Goal: Task Accomplishment & Management: Manage account settings

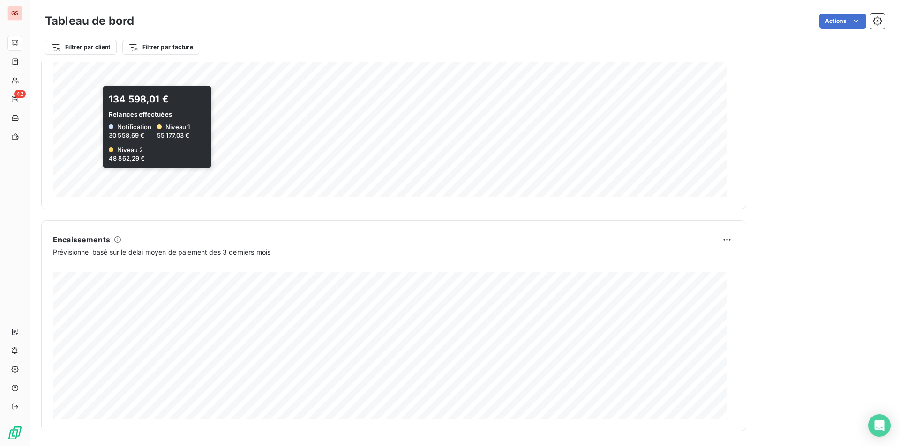
scroll to position [186, 0]
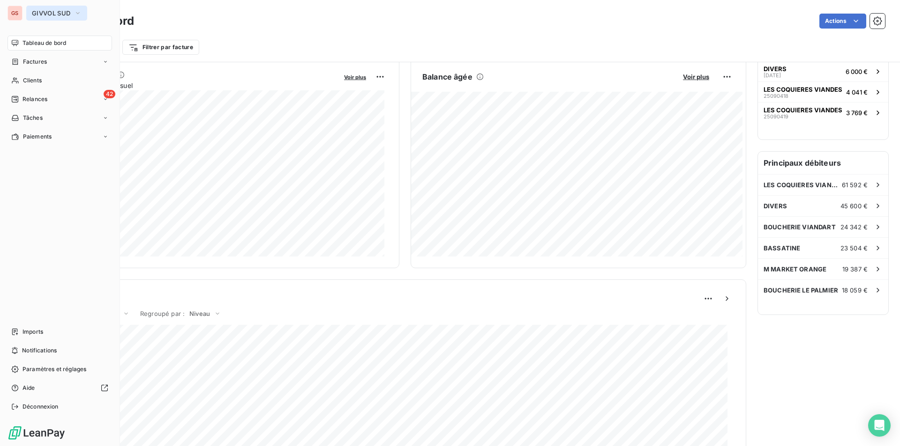
click at [47, 16] on span "GIVVOL SUD" at bounding box center [51, 12] width 38 height 7
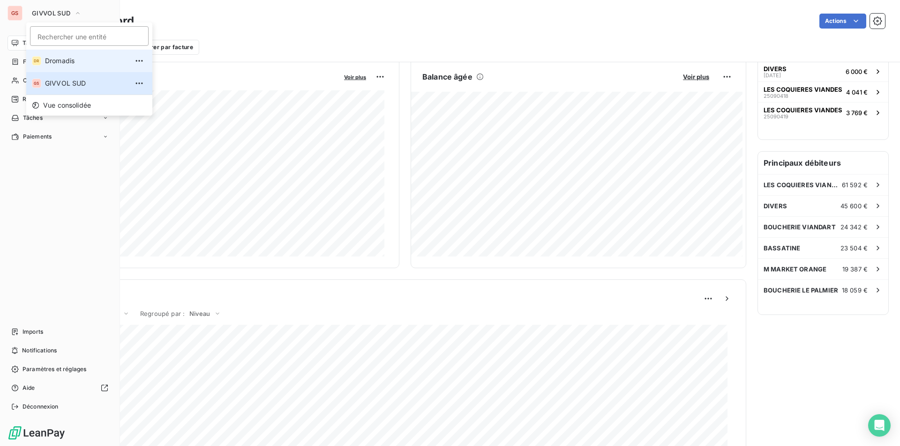
click at [36, 61] on div "DR" at bounding box center [36, 60] width 9 height 9
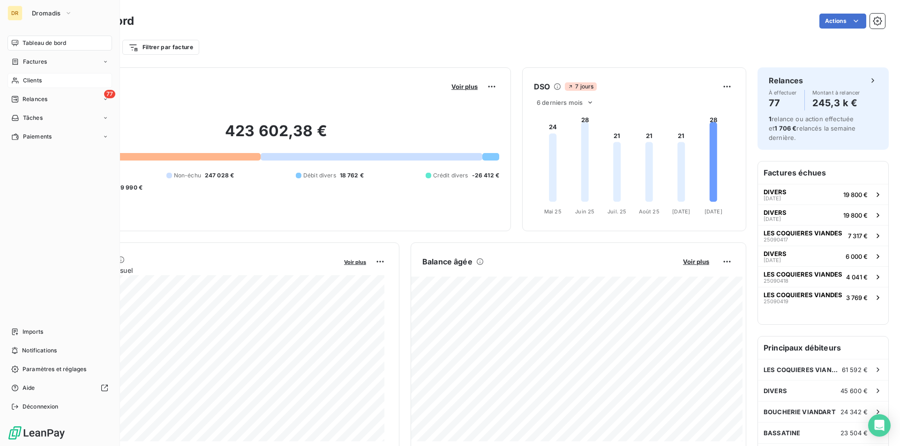
click at [30, 85] on div "Clients" at bounding box center [59, 80] width 104 height 15
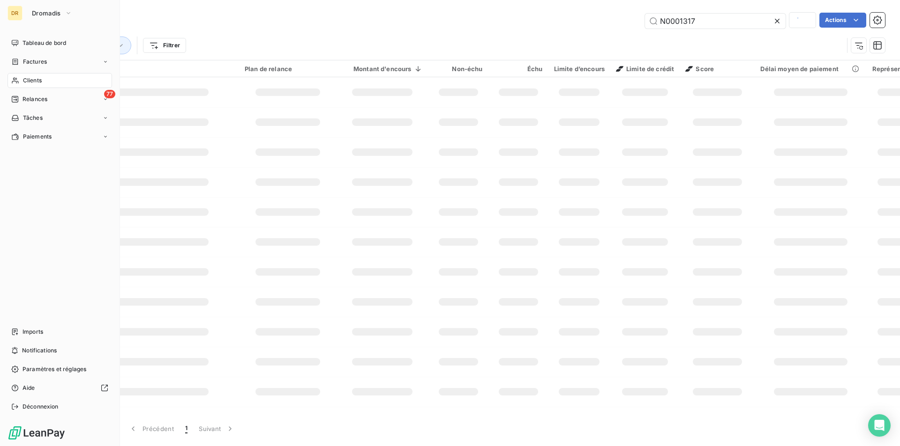
type input "[GEOGRAPHIC_DATA]"
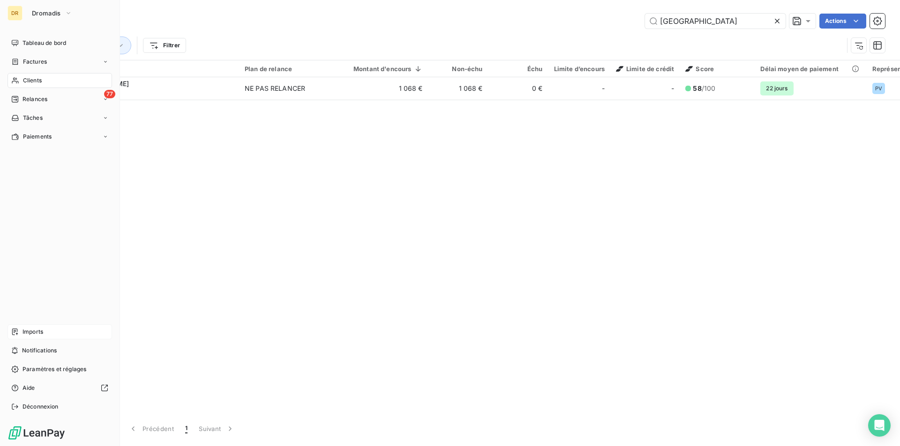
click at [21, 202] on div "Imports" at bounding box center [59, 332] width 104 height 15
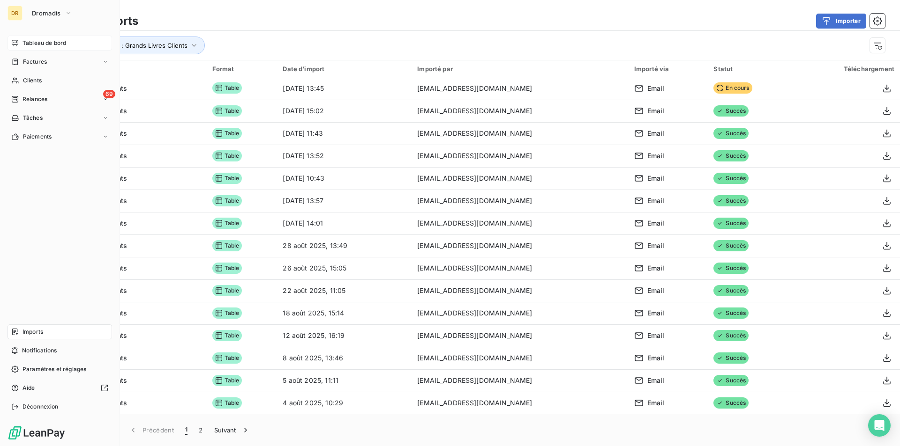
click at [28, 44] on span "Tableau de bord" at bounding box center [44, 43] width 44 height 8
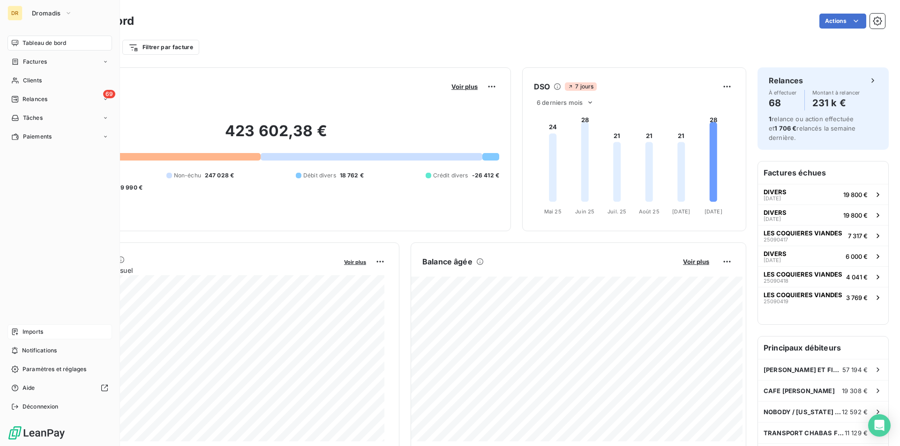
click at [26, 202] on span "Imports" at bounding box center [32, 332] width 21 height 8
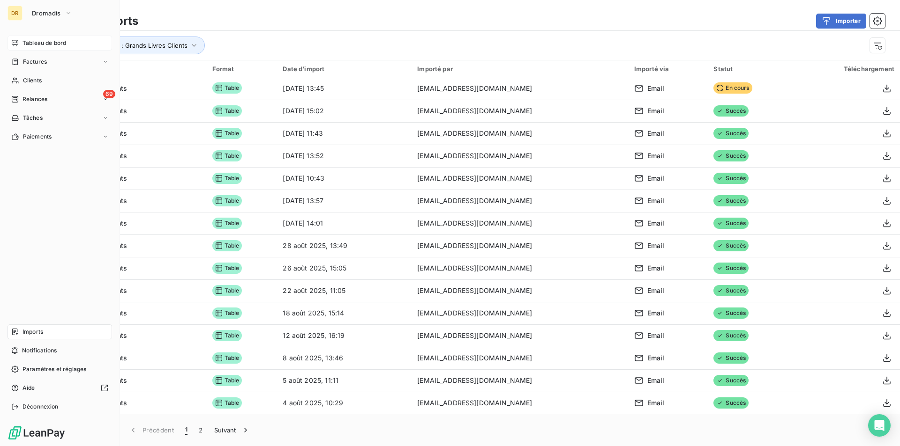
click at [45, 43] on span "Tableau de bord" at bounding box center [44, 43] width 44 height 8
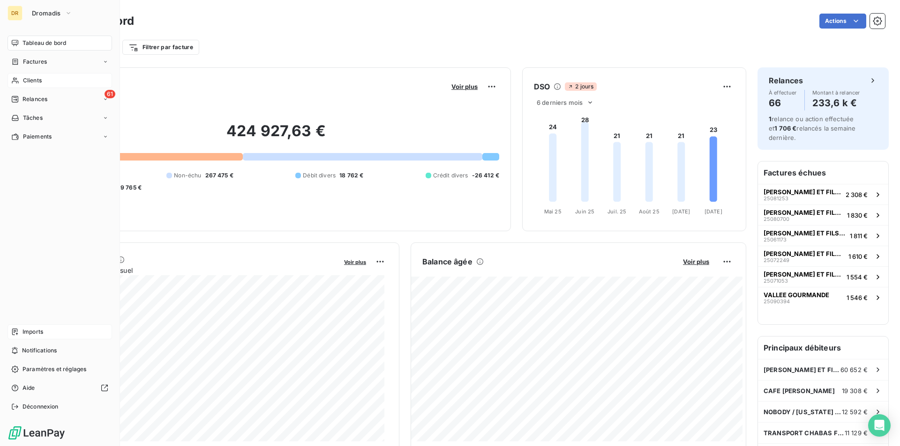
click at [32, 77] on span "Clients" at bounding box center [32, 80] width 19 height 8
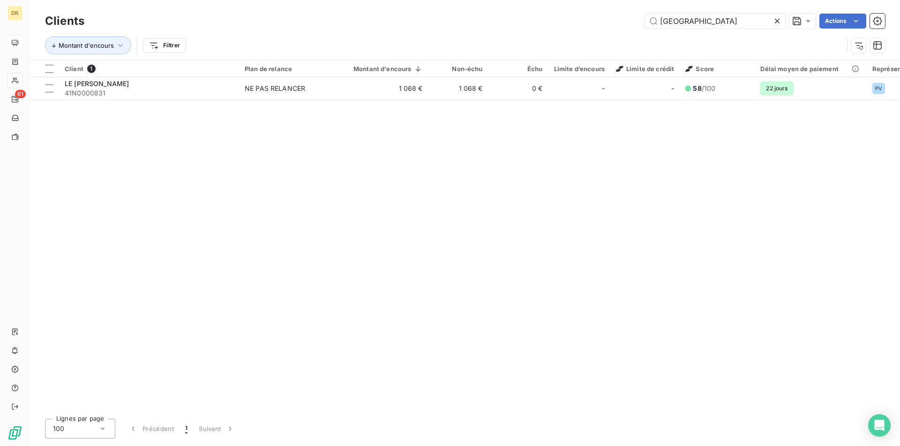
drag, startPoint x: 704, startPoint y: 21, endPoint x: 598, endPoint y: 13, distance: 106.2
click at [446, 13] on div "Clients ARLES Actions" at bounding box center [465, 21] width 840 height 20
type input "n0000859"
click at [239, 73] on th "Plan de relance" at bounding box center [287, 68] width 97 height 17
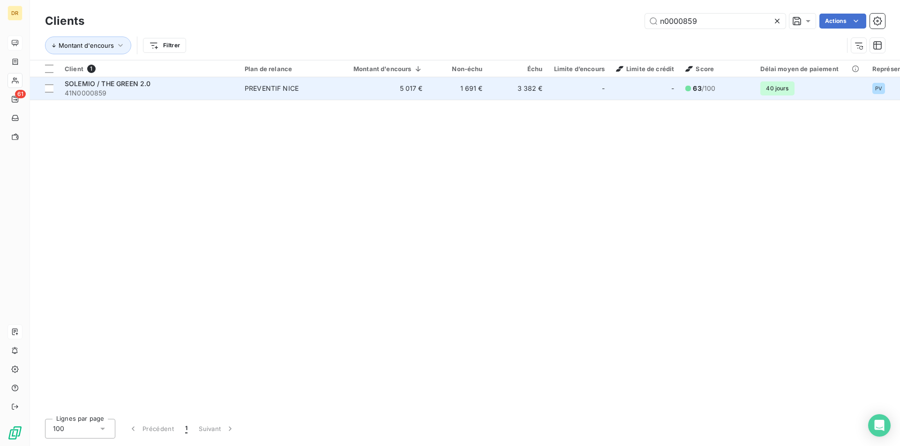
click at [234, 80] on td "SOLEMIO / THE GREEN 2.0 41N0000859" at bounding box center [149, 88] width 180 height 22
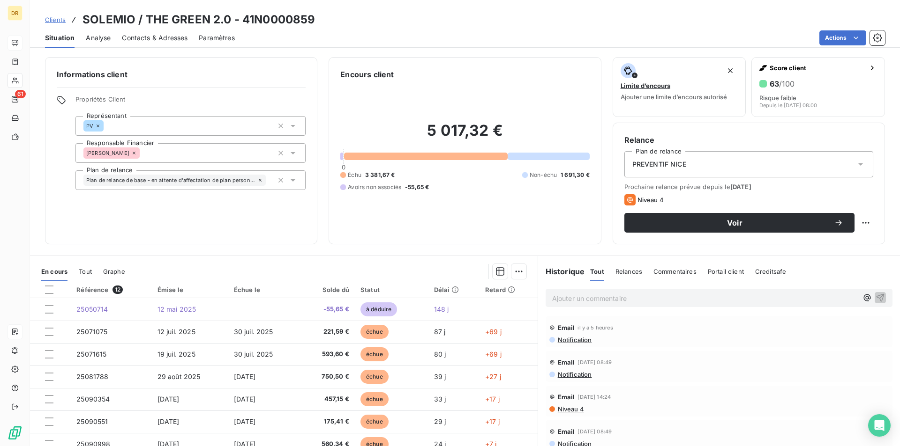
scroll to position [44, 0]
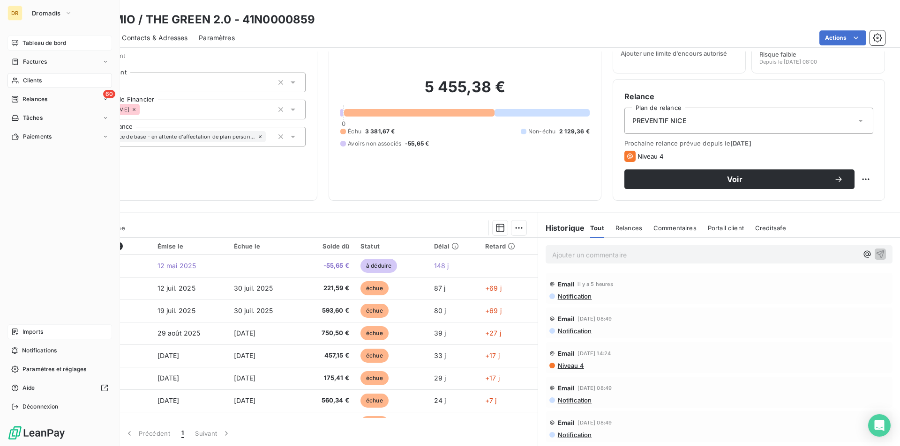
click at [36, 84] on span "Clients" at bounding box center [32, 80] width 19 height 8
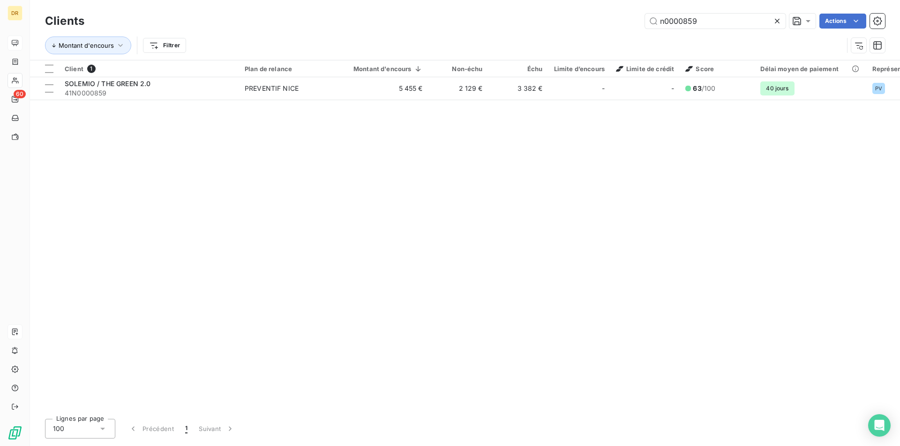
drag, startPoint x: 685, startPoint y: 22, endPoint x: 718, endPoint y: 30, distance: 33.7
click at [446, 30] on div "Clients n0000859 Actions" at bounding box center [465, 21] width 840 height 20
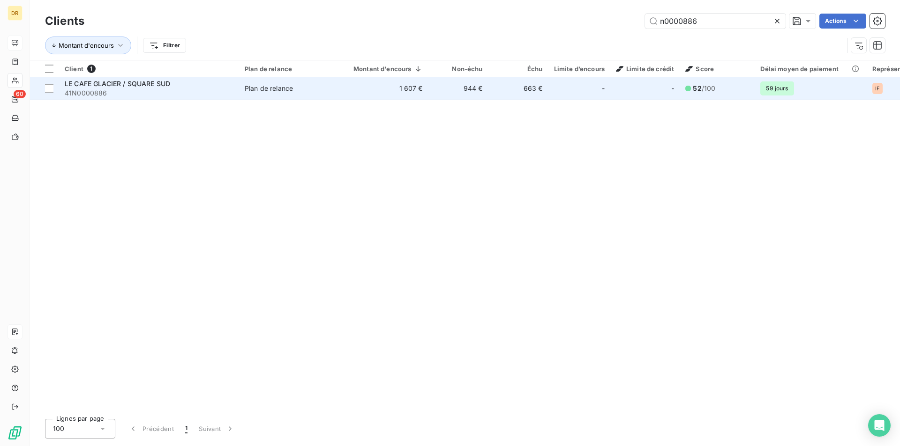
type input "n0000886"
click at [273, 90] on div "Plan de relance" at bounding box center [269, 88] width 48 height 9
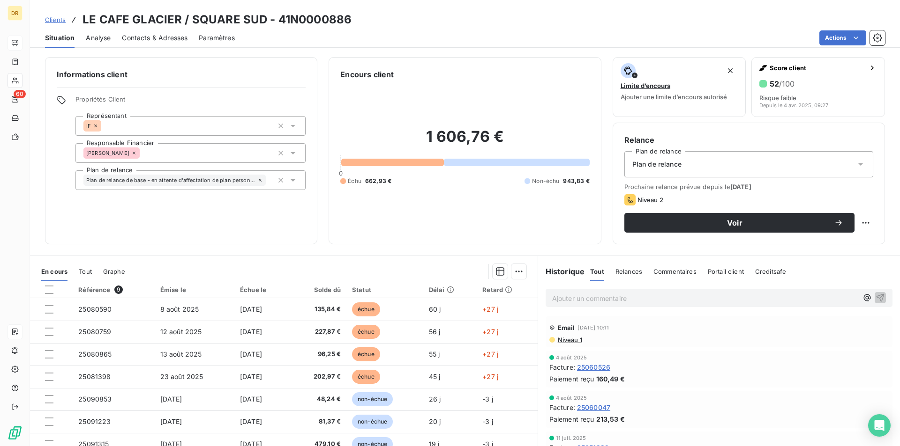
click at [446, 202] on span "Niveau 1" at bounding box center [569, 339] width 25 height 7
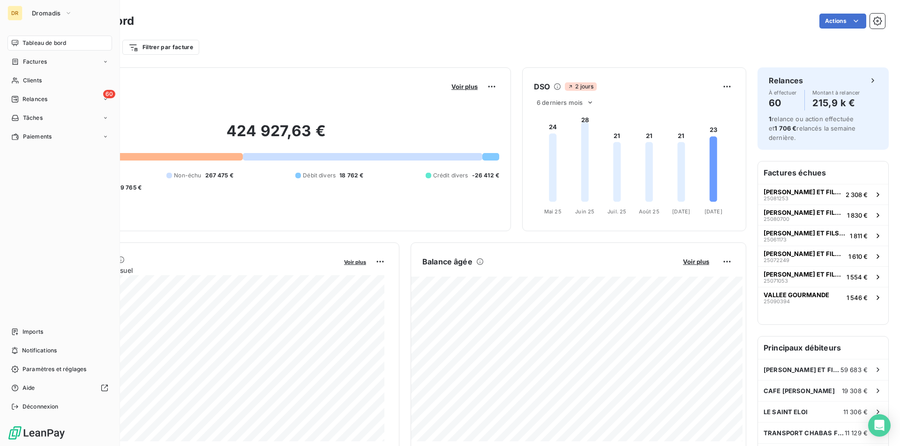
click at [36, 73] on nav "Tableau de bord Factures Clients 60 Relances Tâches Paiements" at bounding box center [59, 90] width 104 height 109
click at [35, 81] on span "Clients" at bounding box center [32, 80] width 19 height 8
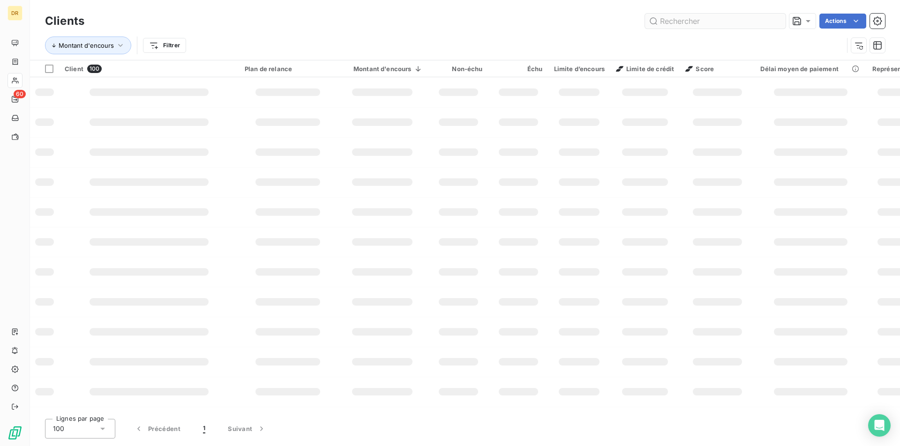
click at [702, 25] on input "text" at bounding box center [715, 21] width 141 height 15
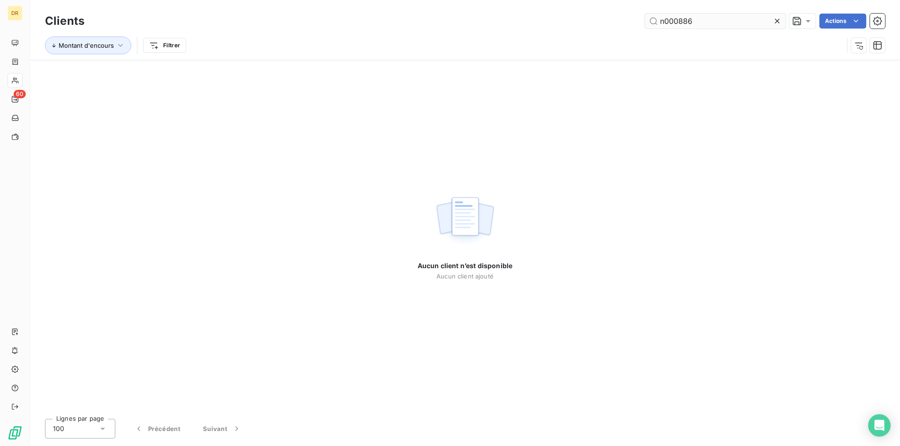
drag, startPoint x: 666, startPoint y: 19, endPoint x: 692, endPoint y: 39, distance: 33.4
click at [666, 19] on input "n000886" at bounding box center [715, 21] width 141 height 15
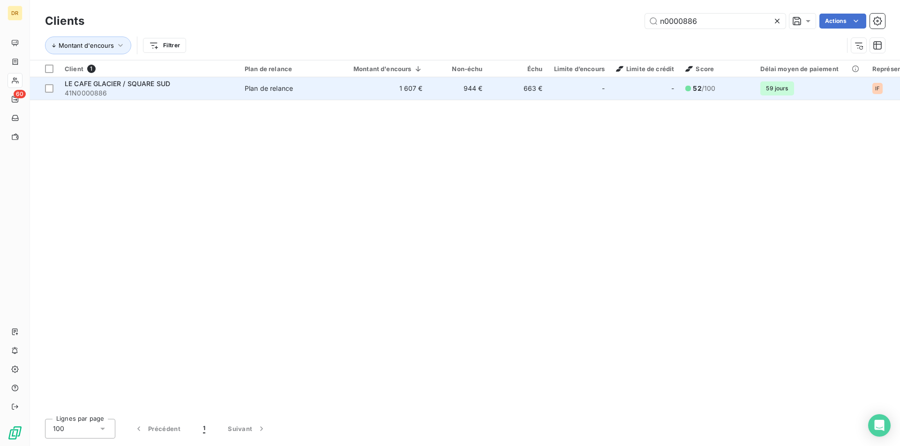
type input "n0000886"
click at [445, 84] on td "944 €" at bounding box center [458, 88] width 60 height 22
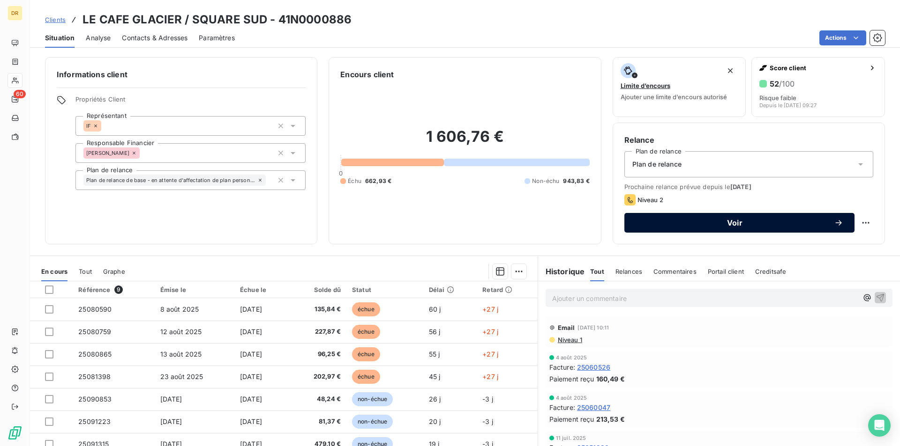
click at [777, 222] on span "Voir" at bounding box center [734, 222] width 198 height 7
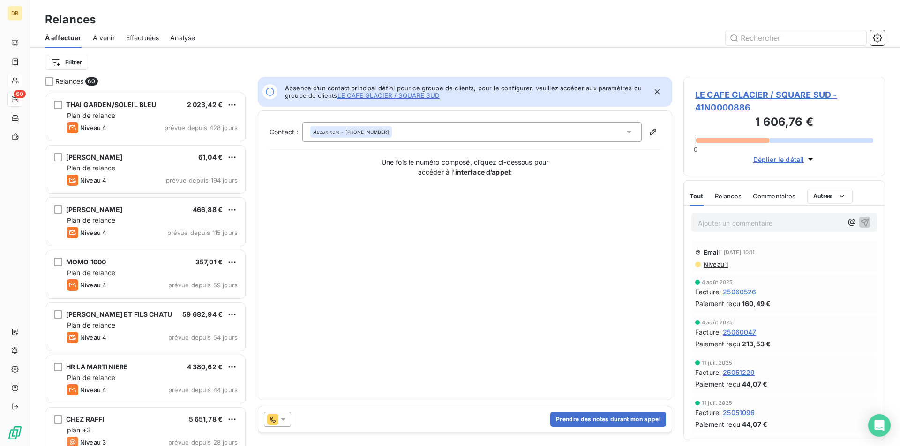
scroll to position [348, 194]
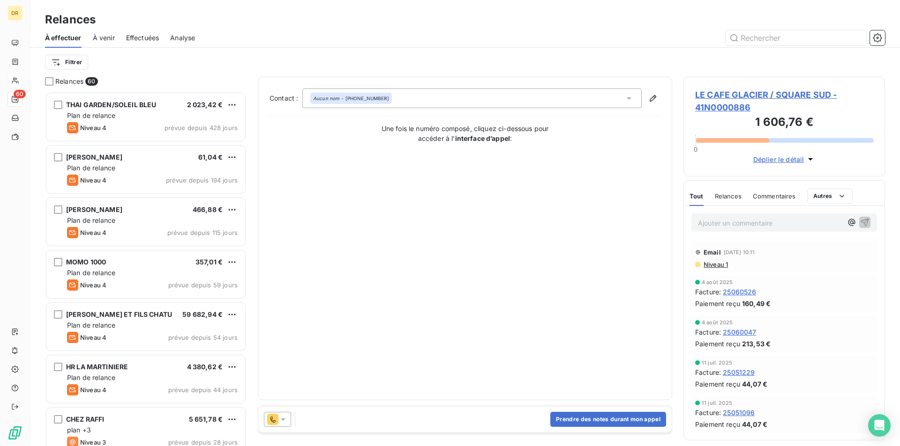
click at [283, 428] on div "Prendre des notes durant mon appel" at bounding box center [464, 420] width 413 height 26
click at [280, 423] on icon at bounding box center [282, 419] width 9 height 9
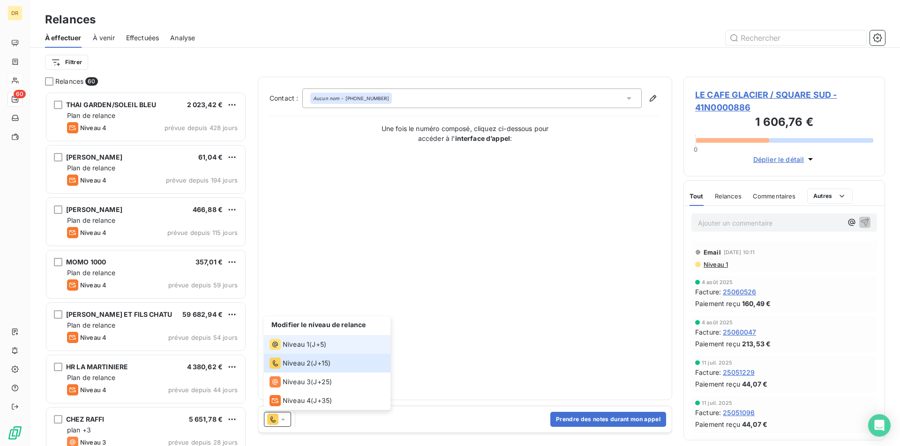
drag, startPoint x: 290, startPoint y: 342, endPoint x: 291, endPoint y: 347, distance: 4.8
click at [291, 347] on span "Niveau 1" at bounding box center [296, 344] width 27 height 9
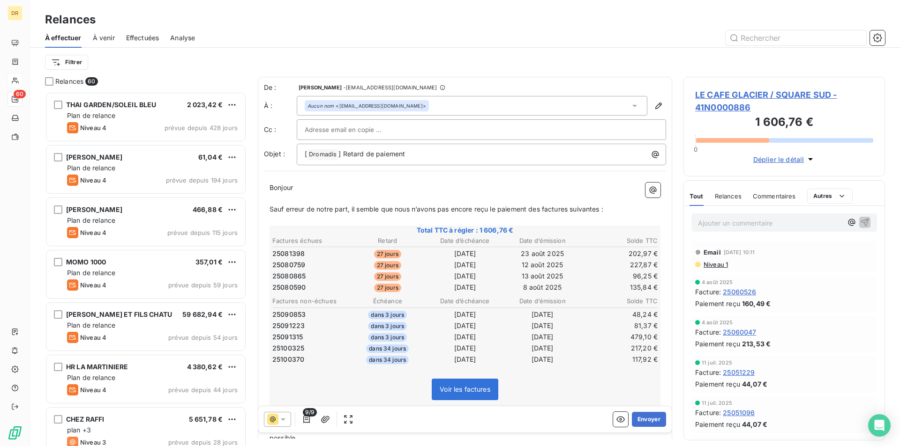
click at [275, 409] on div "9/9 Envoyer" at bounding box center [464, 420] width 413 height 26
click at [289, 423] on div at bounding box center [277, 419] width 27 height 15
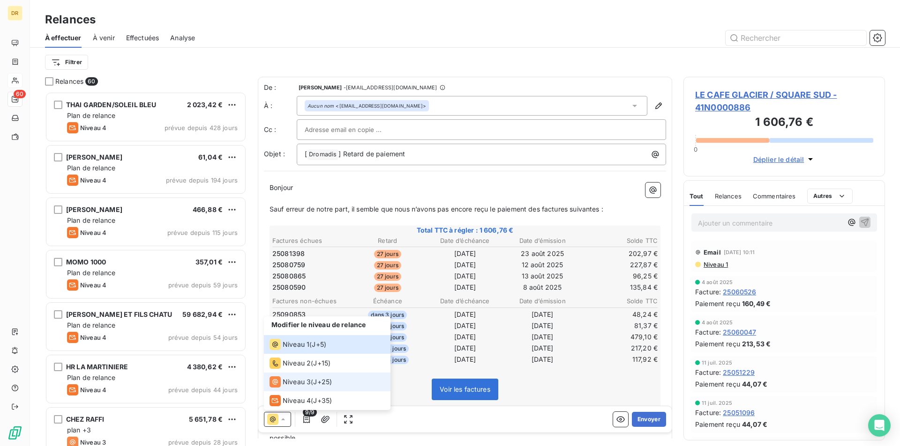
click at [292, 382] on span "Niveau 3" at bounding box center [297, 382] width 28 height 9
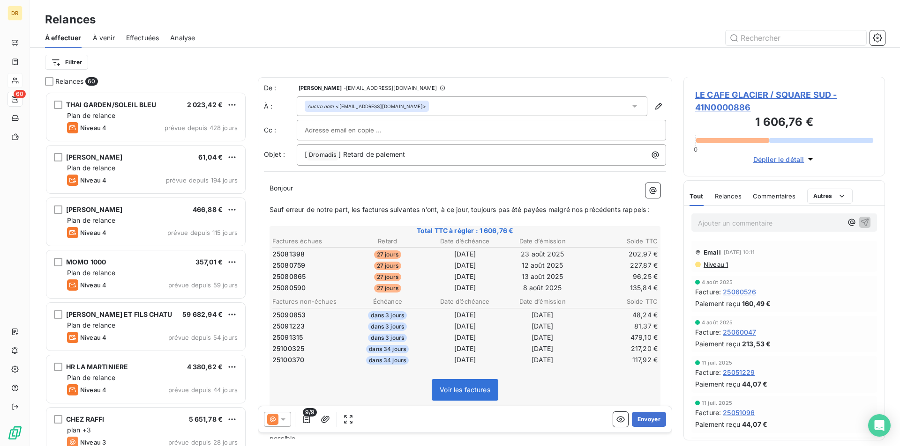
scroll to position [47, 0]
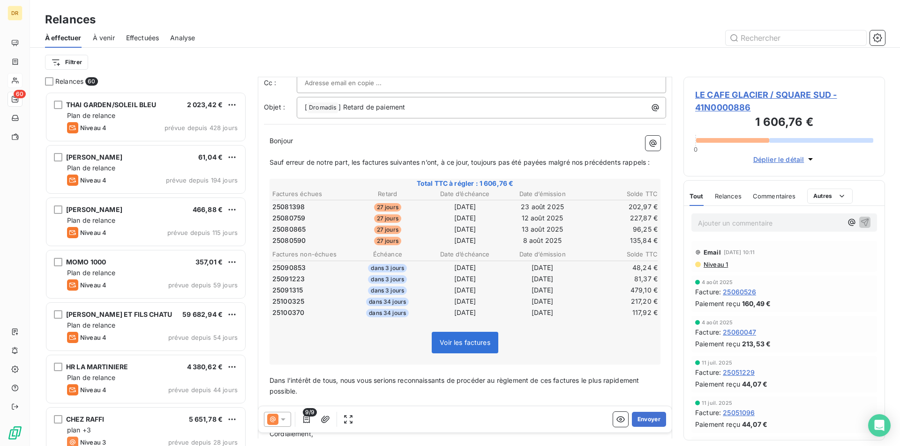
click at [284, 423] on icon at bounding box center [282, 419] width 9 height 9
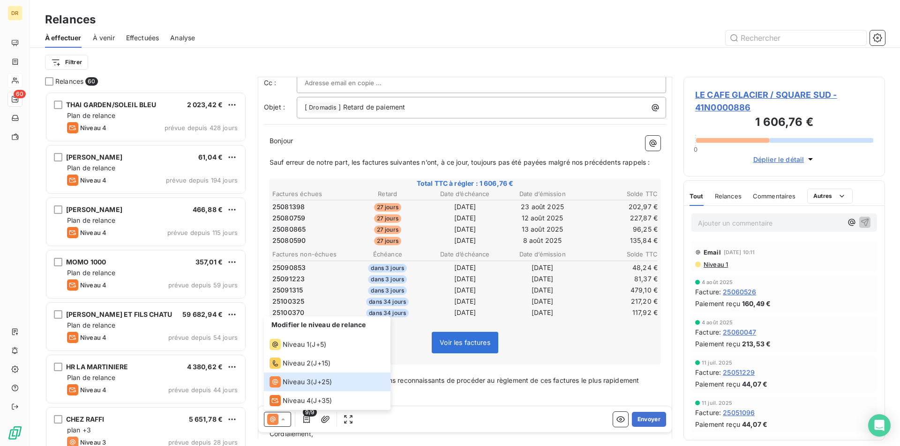
click at [516, 402] on p "﻿" at bounding box center [464, 402] width 391 height 11
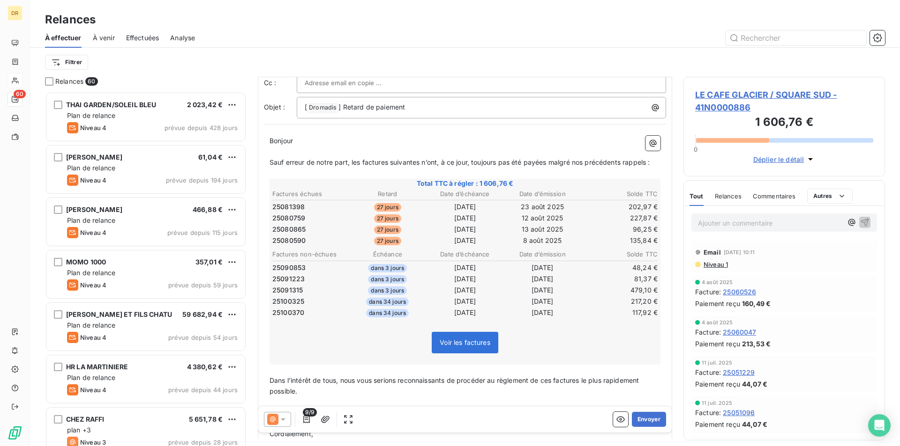
click at [313, 416] on span "9/9" at bounding box center [310, 413] width 14 height 8
click at [311, 416] on span "9/9" at bounding box center [310, 413] width 14 height 8
click at [305, 419] on icon "button" at bounding box center [306, 419] width 9 height 9
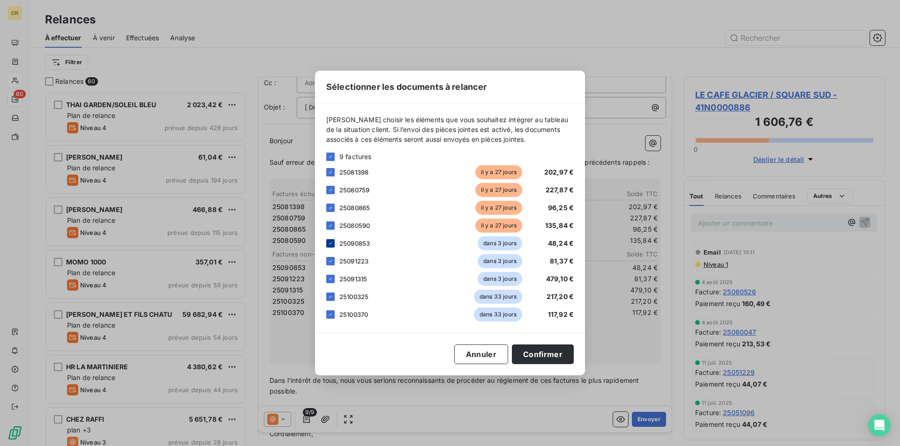
click at [330, 244] on icon at bounding box center [330, 244] width 3 height 2
click at [331, 262] on icon at bounding box center [330, 262] width 6 height 6
click at [330, 275] on div "25091315 dans 3 jours 479,10 €" at bounding box center [449, 279] width 247 height 14
click at [330, 298] on icon at bounding box center [330, 297] width 6 height 6
click at [329, 314] on icon at bounding box center [330, 315] width 6 height 6
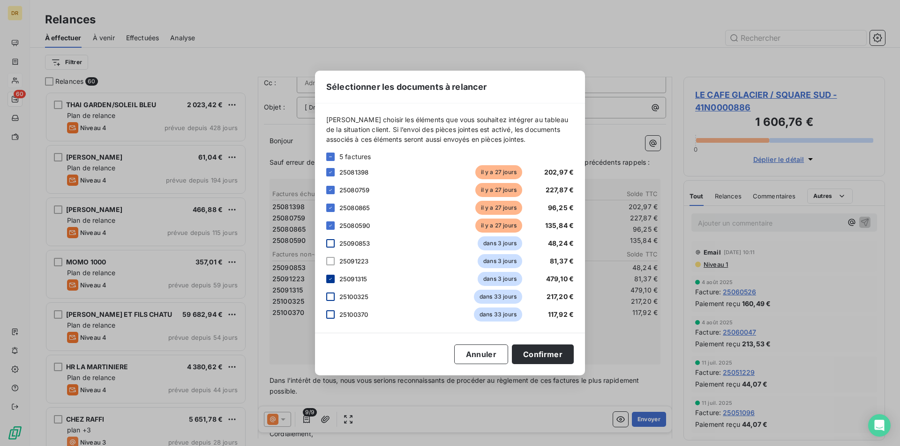
click at [329, 276] on div at bounding box center [330, 279] width 8 height 8
click at [562, 355] on button "Confirmer" at bounding box center [543, 355] width 62 height 20
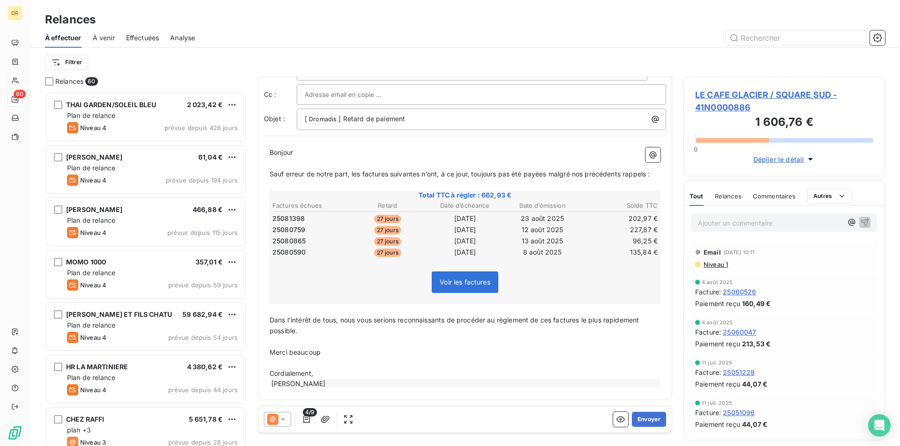
scroll to position [0, 0]
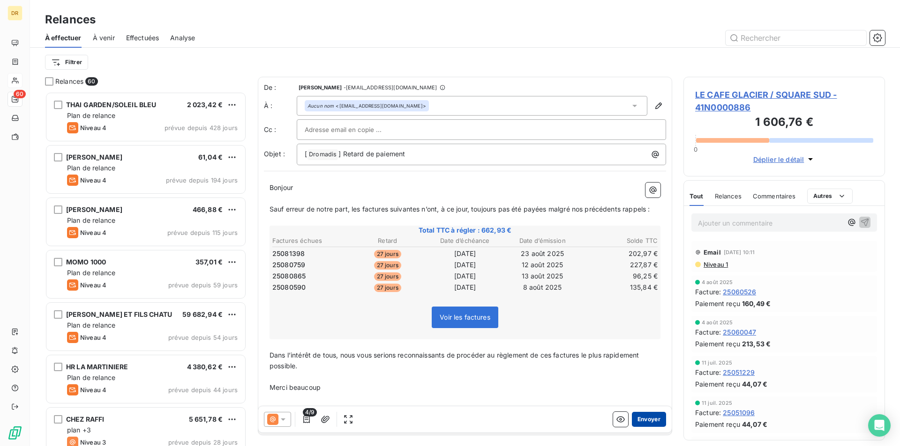
click at [651, 422] on button "Envoyer" at bounding box center [649, 419] width 34 height 15
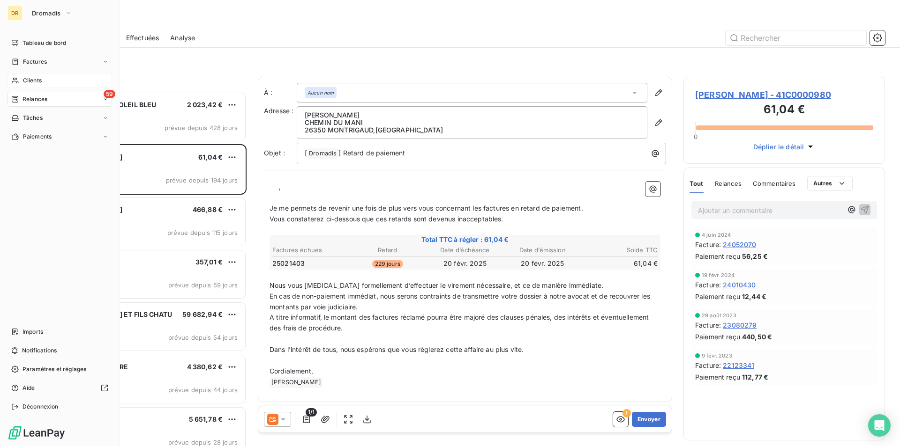
click at [21, 79] on div "Clients" at bounding box center [59, 80] width 104 height 15
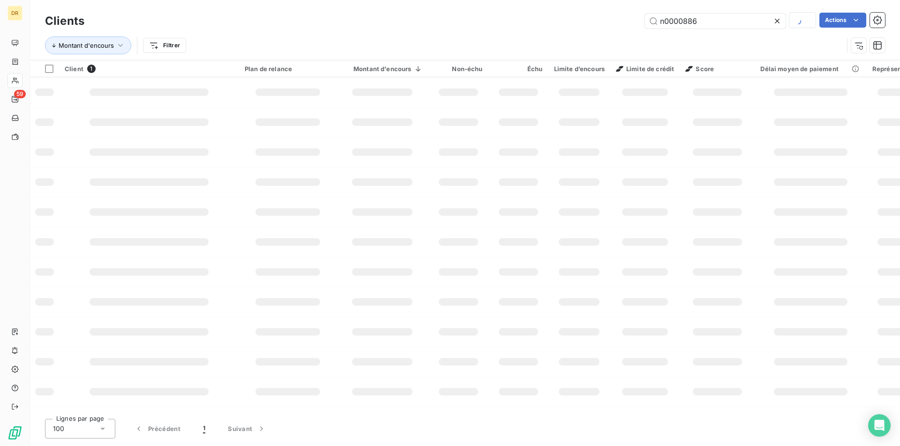
drag, startPoint x: 695, startPoint y: 23, endPoint x: 788, endPoint y: 42, distance: 95.6
click at [788, 41] on div "Clients n0000886 Actions Montant d'encours Filtrer" at bounding box center [465, 35] width 840 height 49
type input "n0000945"
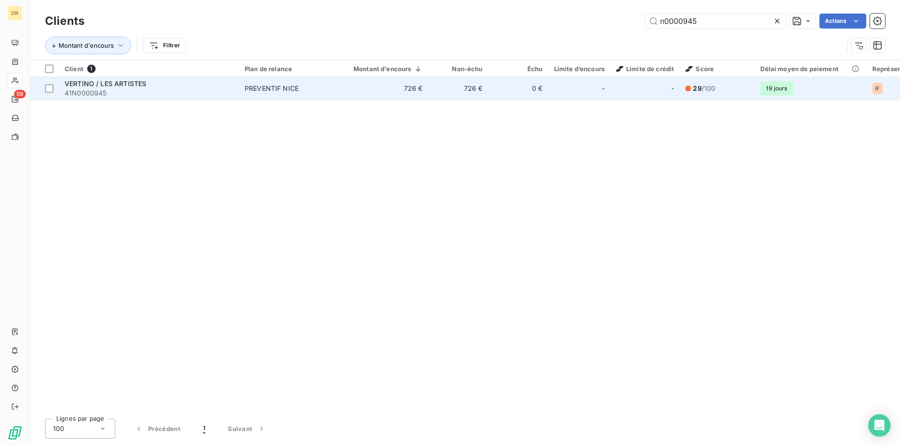
click at [322, 93] on span "PREVENTIF NICE" at bounding box center [288, 88] width 86 height 9
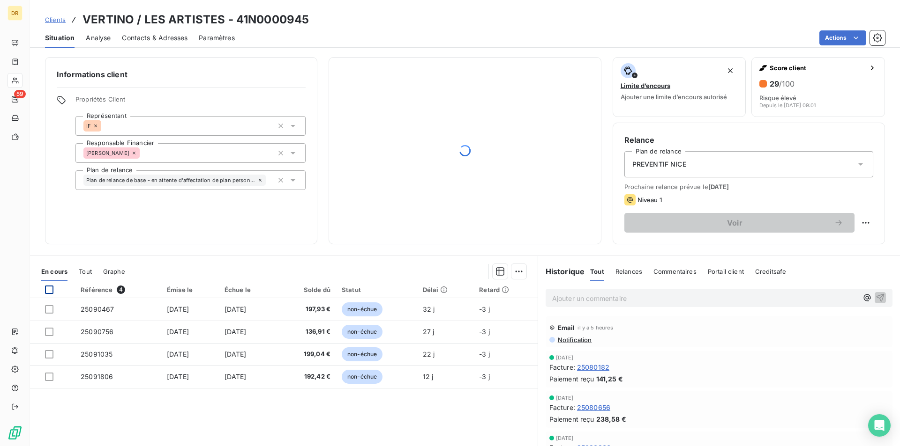
click at [45, 247] on div "Informations client Propriétés Client Représentant IF Responsable Financier Ann…" at bounding box center [465, 249] width 870 height 395
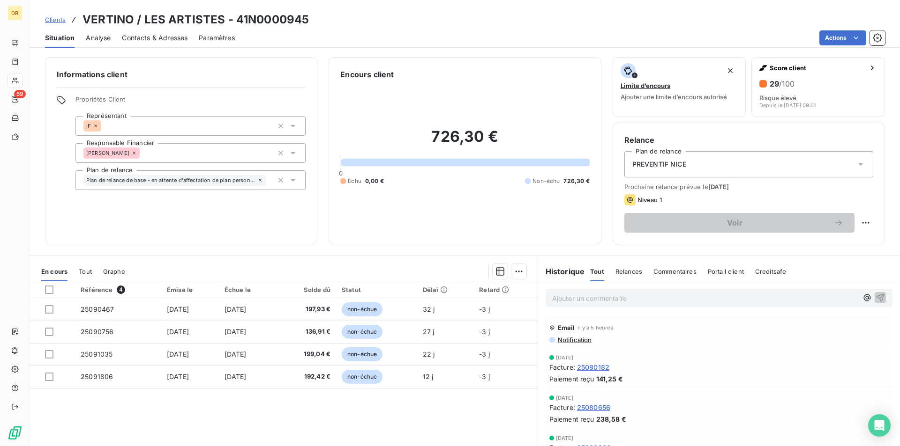
click at [51, 294] on th at bounding box center [52, 290] width 45 height 17
click at [50, 289] on div at bounding box center [49, 290] width 8 height 8
click at [514, 273] on html "DR 59 Clients VERTINO / LES ARTISTES - 41N0000945 Situation Analyse Contacts & …" at bounding box center [450, 223] width 900 height 446
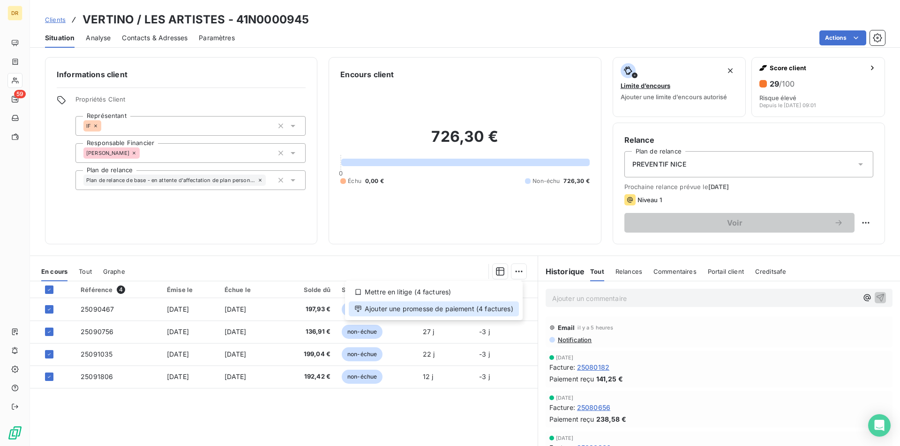
click at [470, 312] on div "Ajouter une promesse de paiement (4 factures)" at bounding box center [434, 309] width 170 height 15
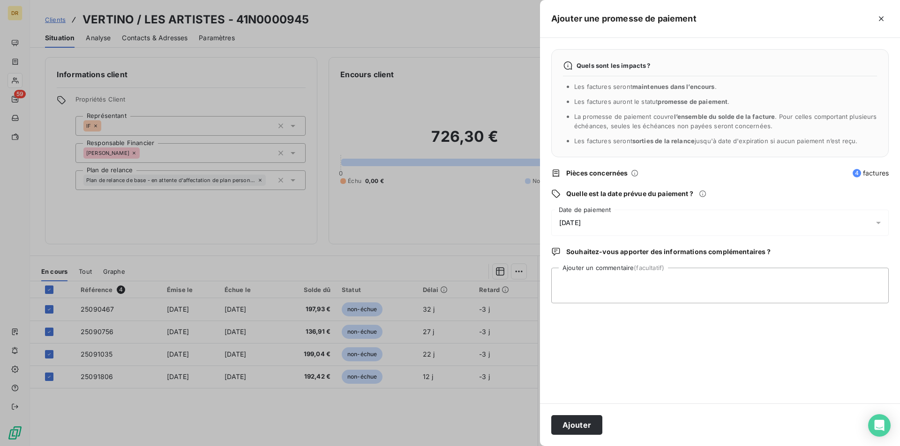
click at [580, 222] on span "08/10/2025" at bounding box center [570, 222] width 22 height 7
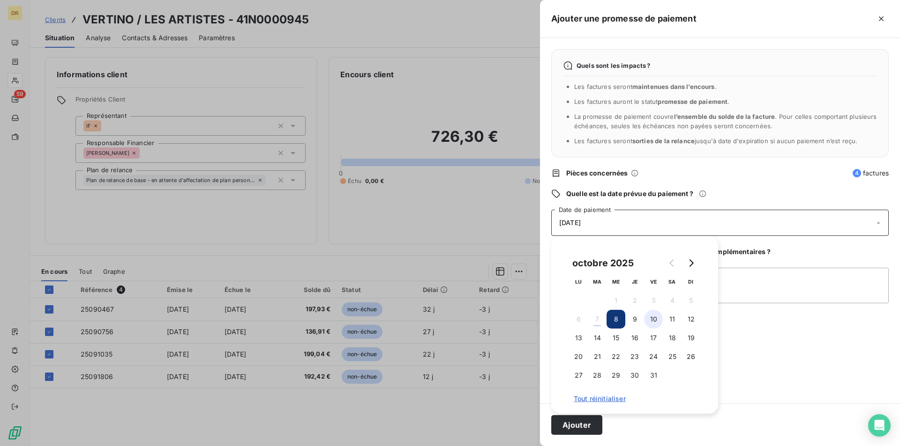
click at [653, 322] on button "10" at bounding box center [653, 319] width 19 height 19
drag, startPoint x: 653, startPoint y: 322, endPoint x: 571, endPoint y: 336, distance: 83.2
click at [570, 337] on tbody "1 2 3 4 5 6 7 8 9 10 11 12 13 14 15 16 17 18 19 20 21 22 23 24 25 26 27 28 29 3…" at bounding box center [634, 338] width 131 height 94
click at [650, 311] on button "10" at bounding box center [653, 319] width 19 height 19
click at [661, 320] on button "10" at bounding box center [653, 319] width 19 height 19
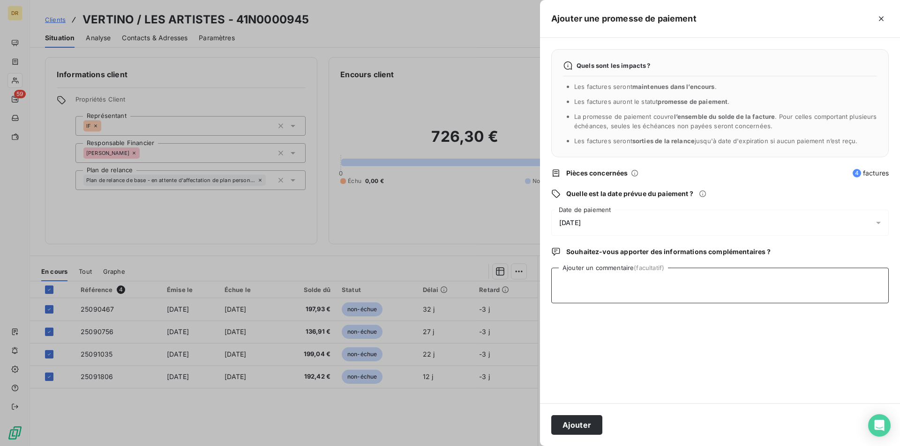
click at [773, 294] on textarea "Ajouter un commentaire (facultatif)" at bounding box center [719, 286] width 337 height 36
type textarea "virt"
click at [563, 415] on div "Ajouter" at bounding box center [720, 425] width 360 height 43
click at [565, 422] on button "Ajouter" at bounding box center [576, 426] width 51 height 20
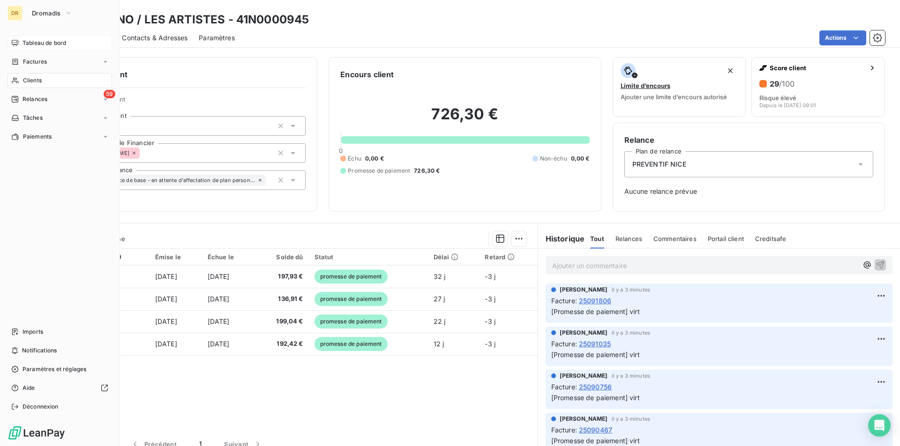
click at [37, 41] on span "Tableau de bord" at bounding box center [44, 43] width 44 height 8
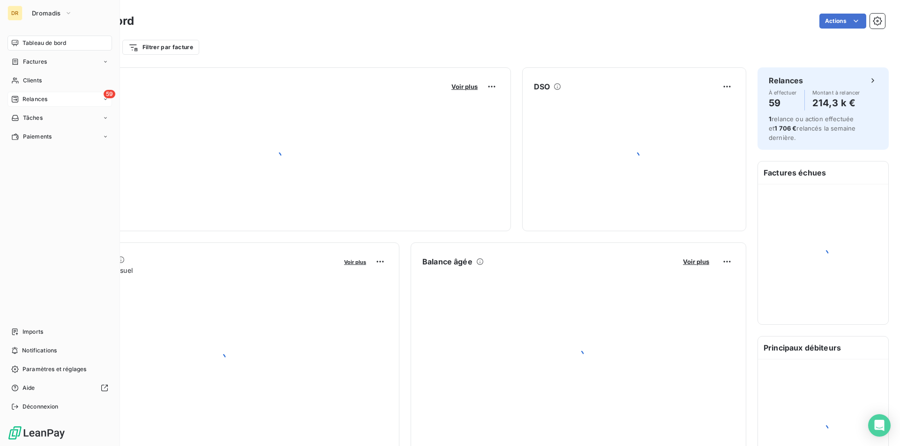
click at [37, 102] on span "Relances" at bounding box center [34, 99] width 25 height 8
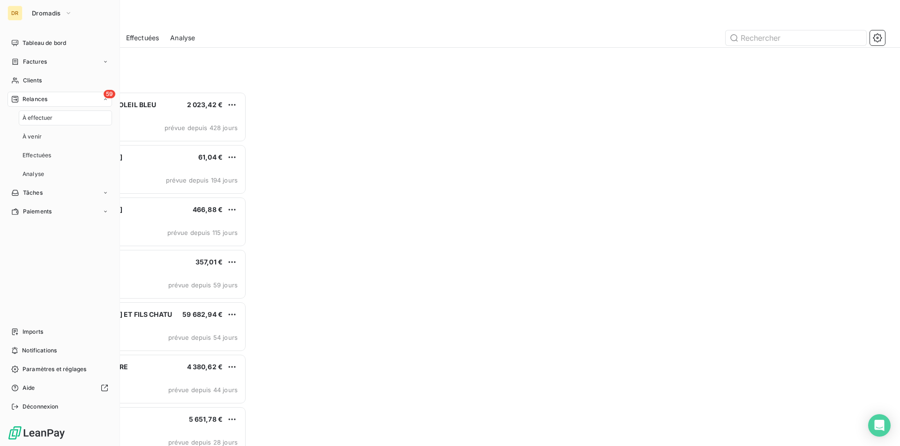
scroll to position [348, 194]
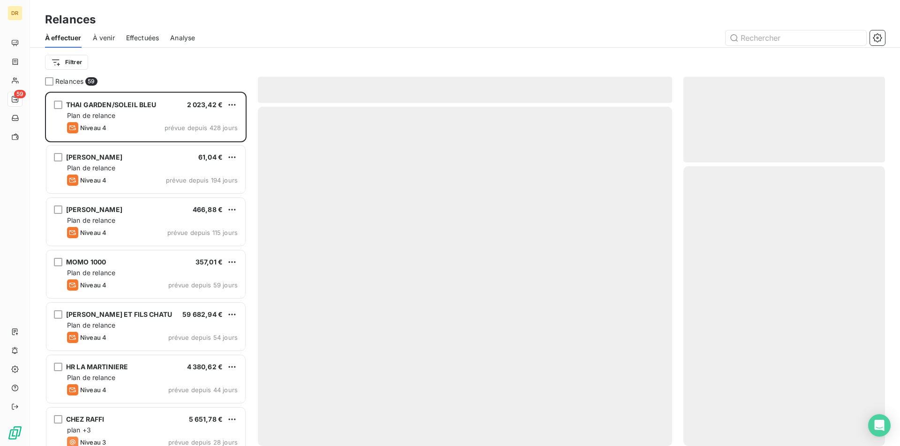
click at [140, 37] on span "Effectuées" at bounding box center [142, 37] width 33 height 9
